Goal: Find specific page/section: Find specific page/section

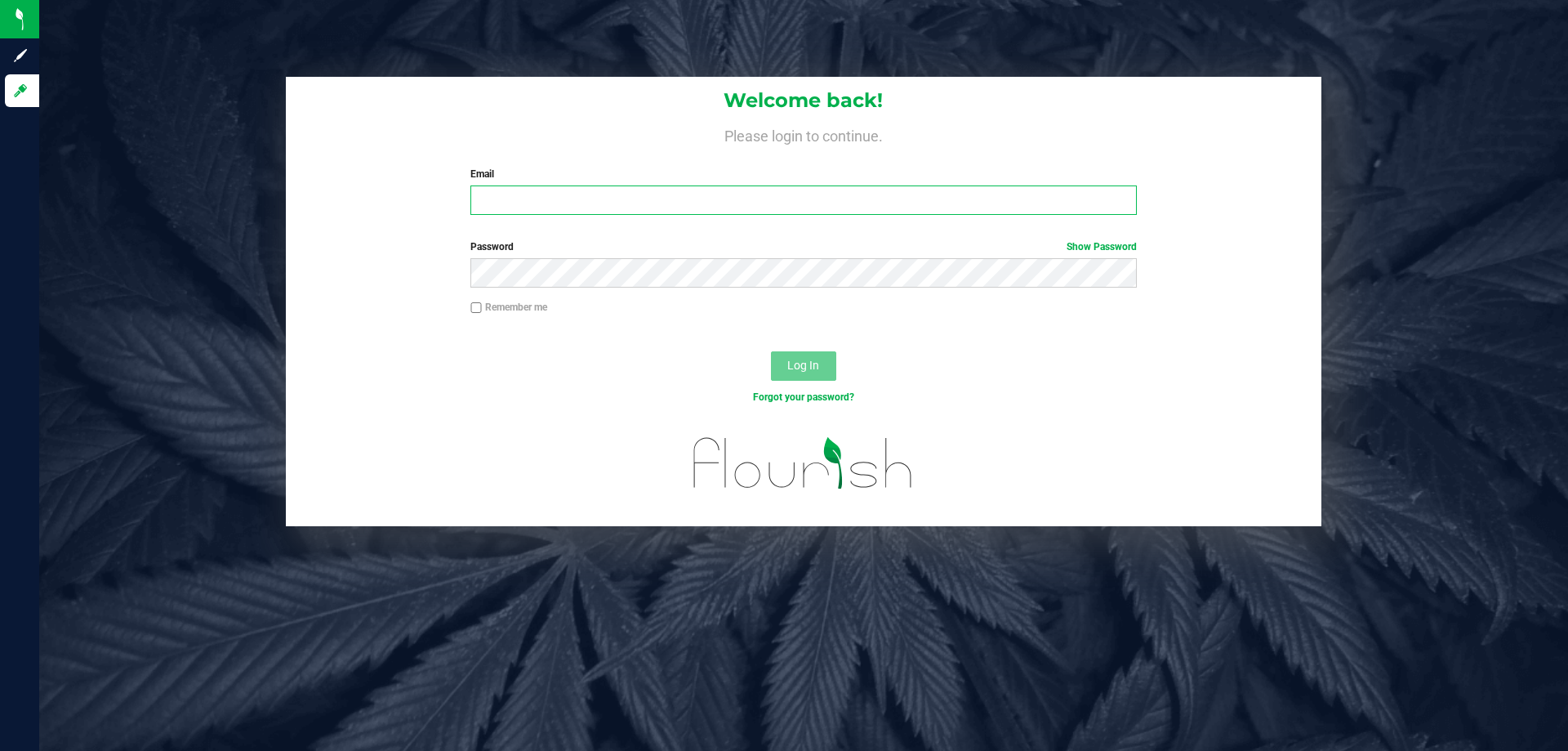
click at [541, 200] on input "Email" at bounding box center [803, 200] width 665 height 29
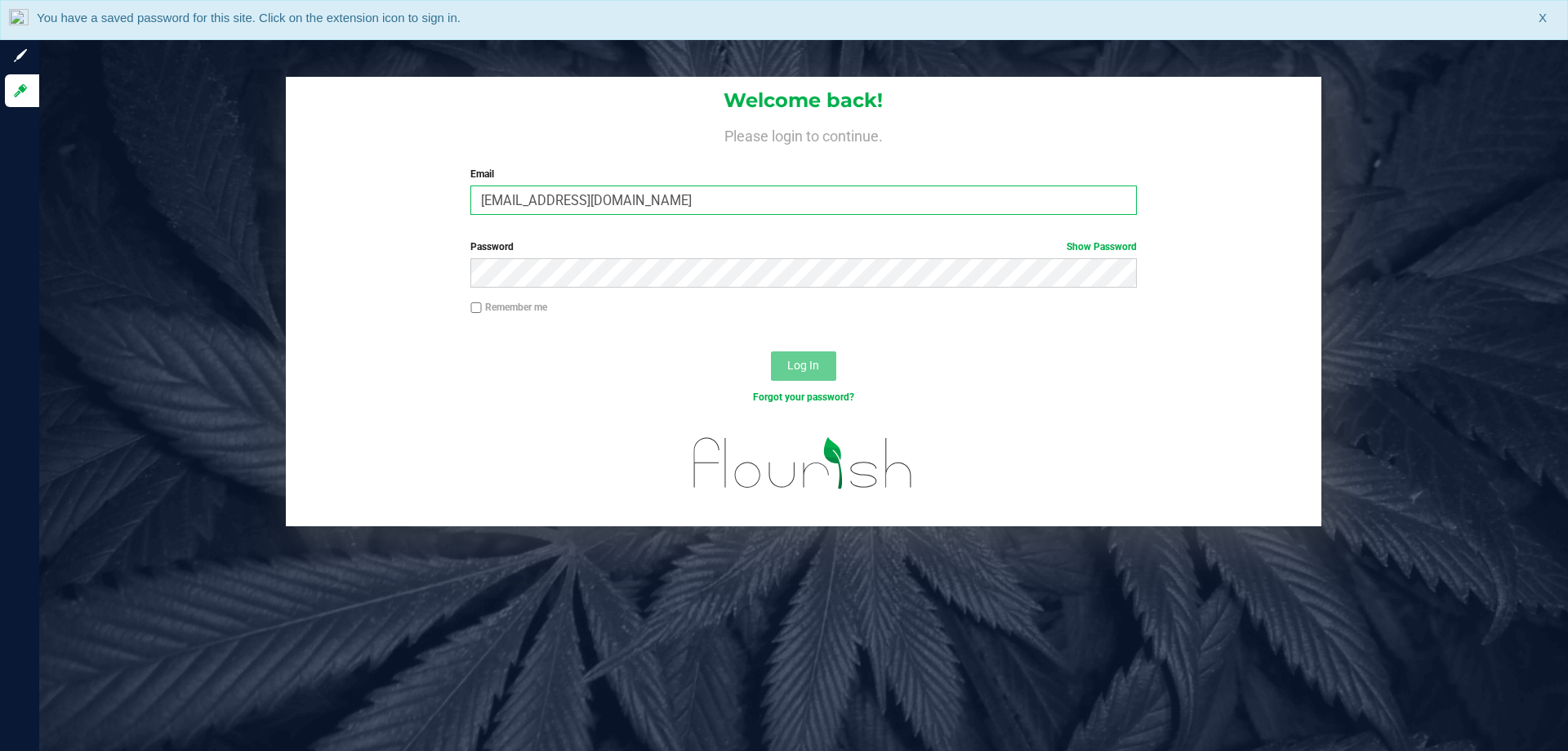
type input "[EMAIL_ADDRESS][DOMAIN_NAME]"
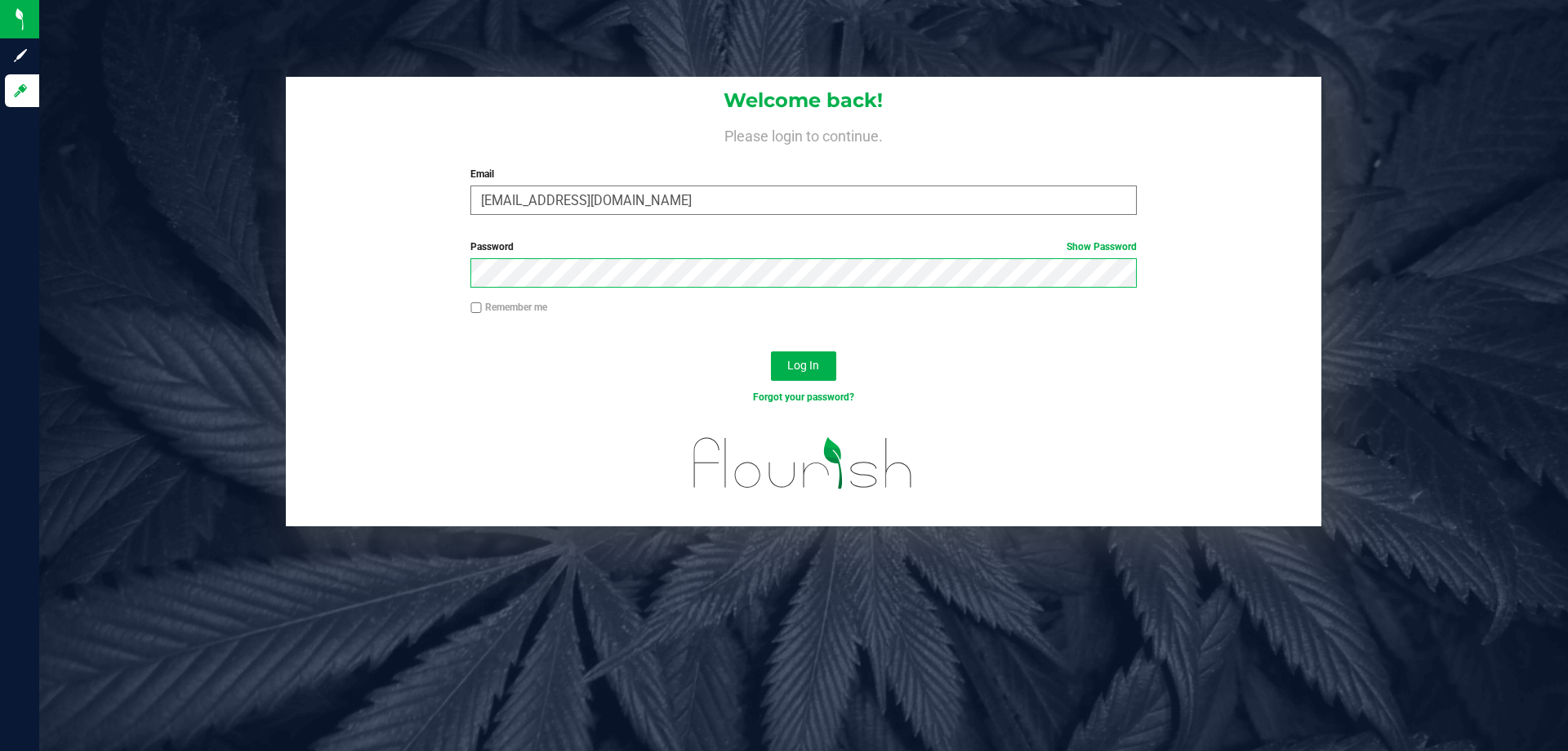
click at [771, 352] on button "Log In" at bounding box center [804, 366] width 65 height 29
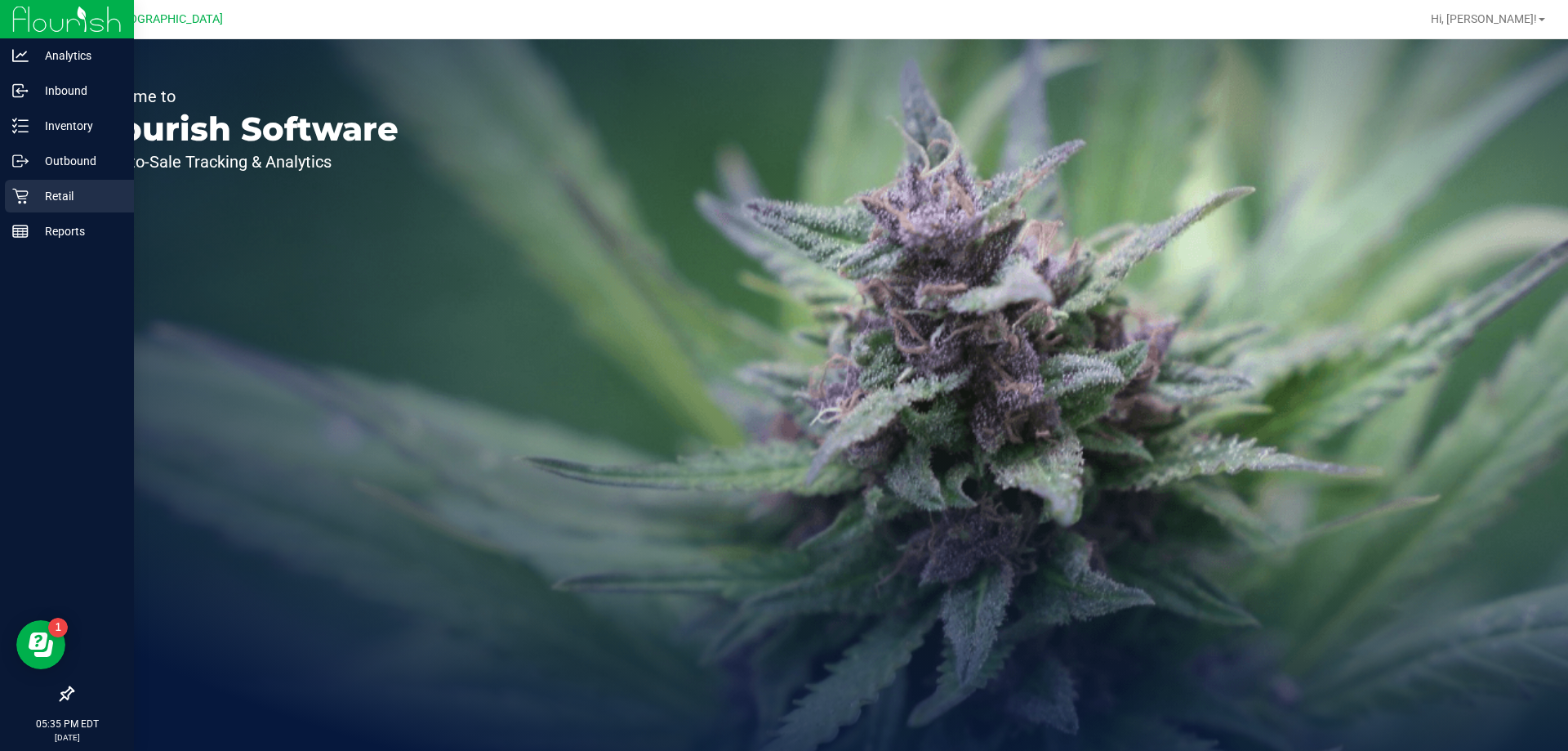
click at [77, 197] on p "Retail" at bounding box center [77, 195] width 98 height 19
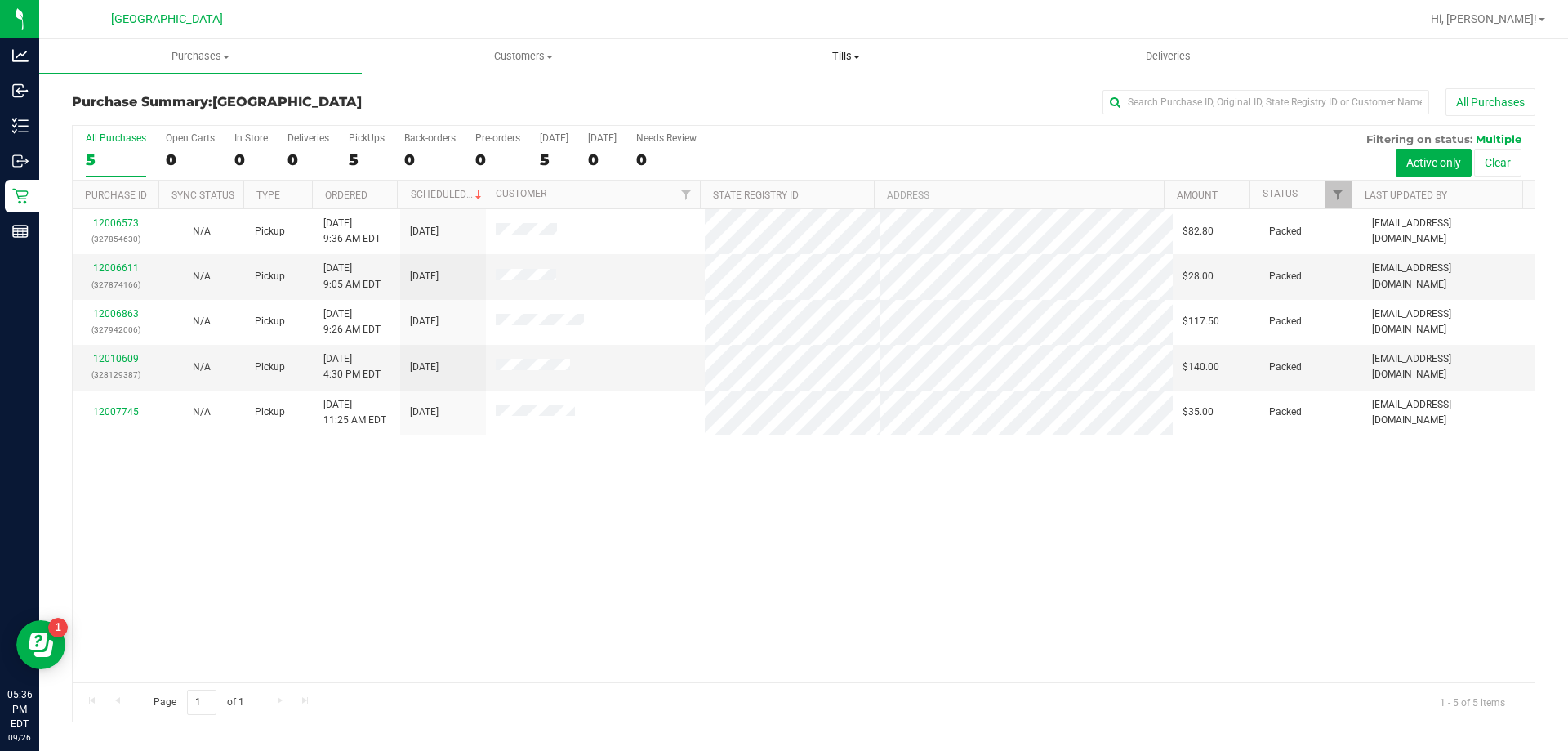
click at [864, 64] on uib-tab-heading "Tills Manage tills Reconcile e-payments" at bounding box center [846, 56] width 321 height 33
click at [763, 99] on span "Manage tills" at bounding box center [740, 99] width 110 height 14
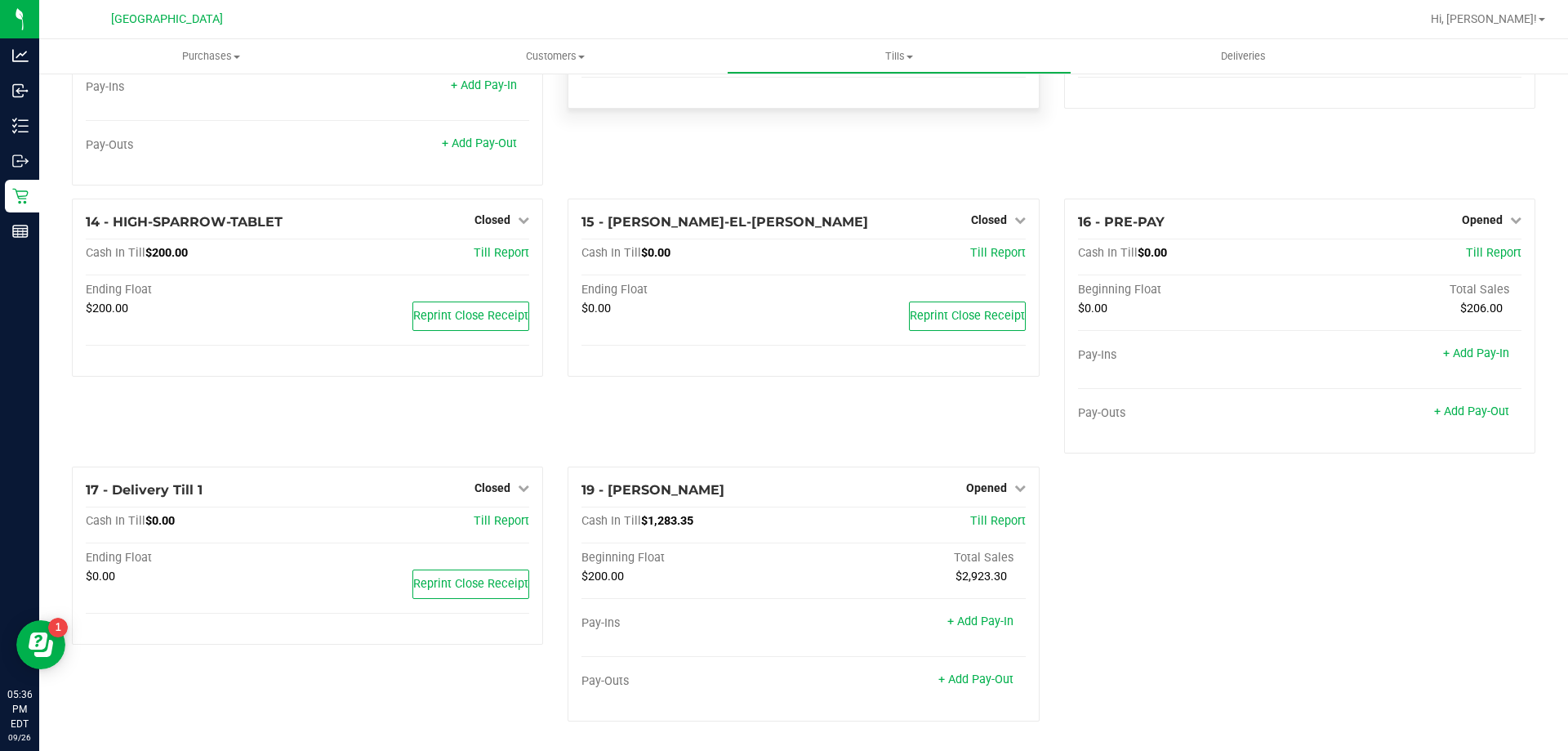
scroll to position [820, 0]
